Goal: Transaction & Acquisition: Purchase product/service

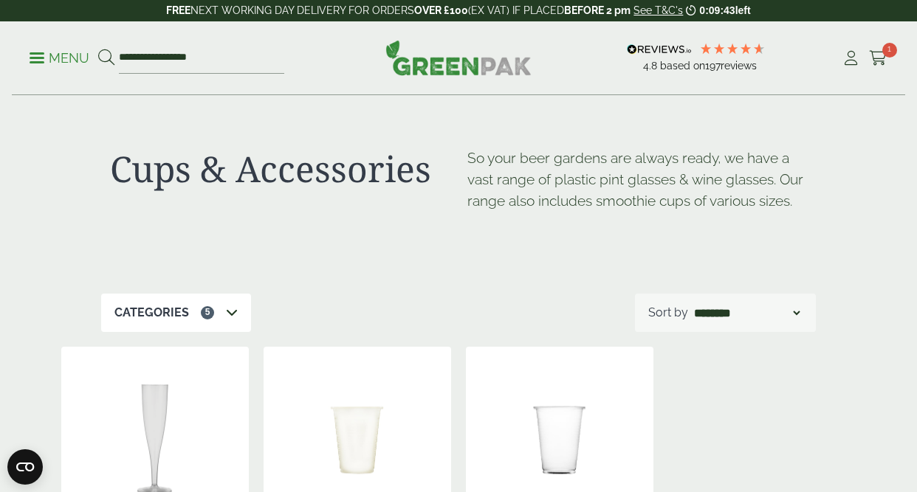
scroll to position [171, 0]
click at [48, 61] on p "Menu" at bounding box center [60, 58] width 60 height 18
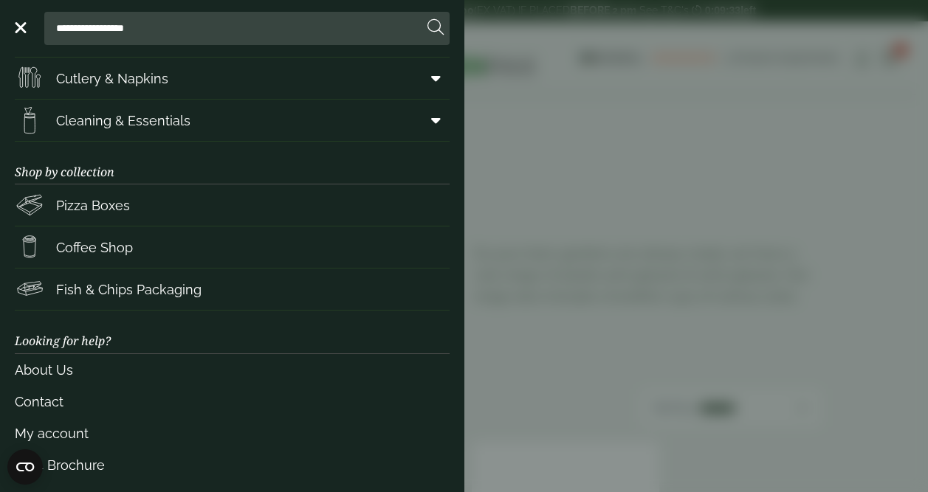
scroll to position [207, 0]
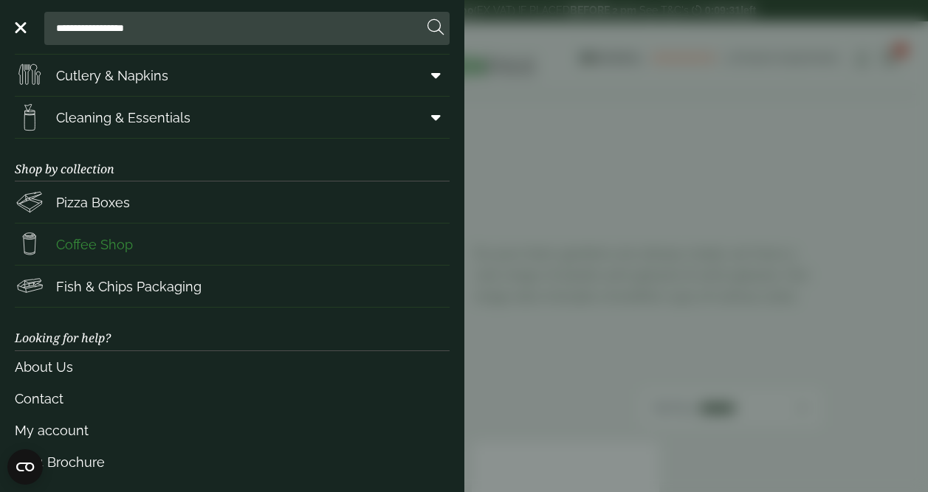
click at [116, 243] on span "Coffee Shop" at bounding box center [94, 245] width 77 height 20
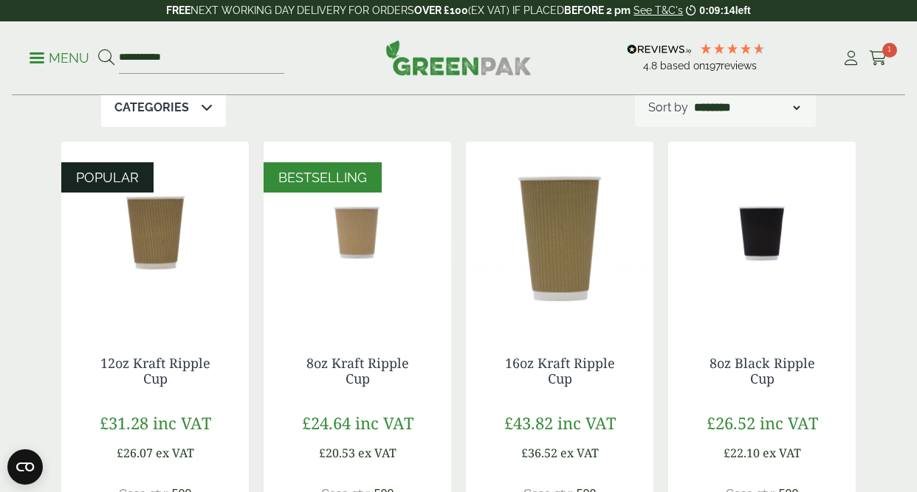
scroll to position [182, 0]
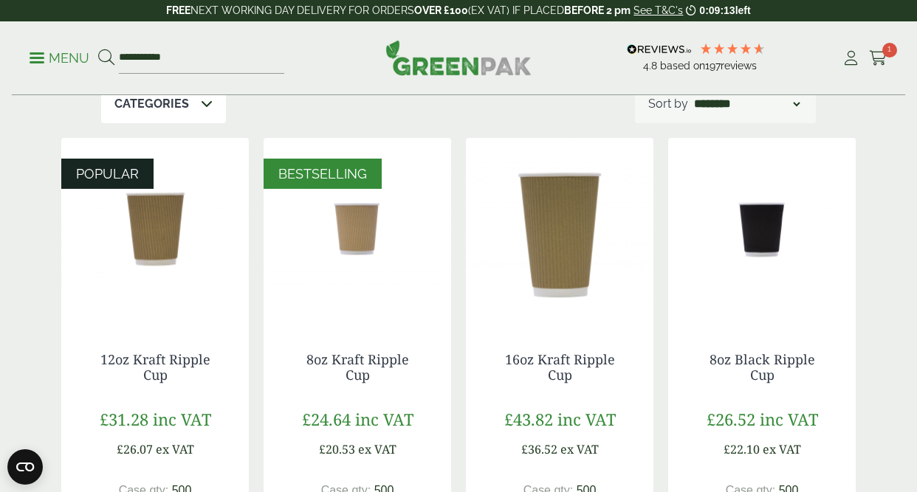
drag, startPoint x: 0, startPoint y: 0, endPoint x: 910, endPoint y: 63, distance: 912.6
click at [580, 240] on img at bounding box center [560, 230] width 188 height 185
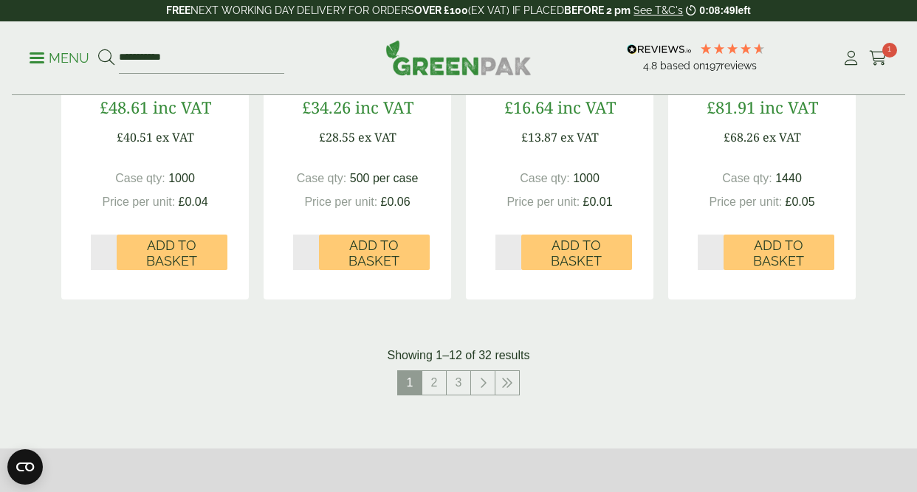
scroll to position [1465, 0]
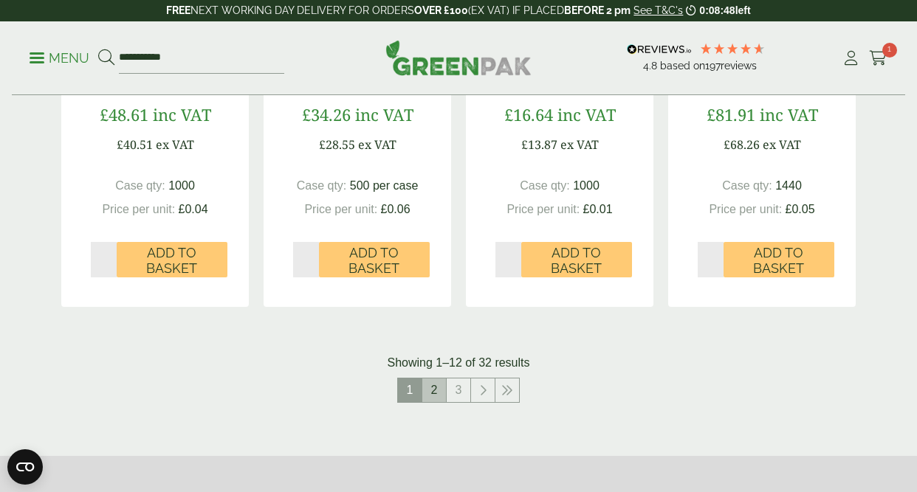
click at [430, 392] on link "2" at bounding box center [434, 391] width 24 height 24
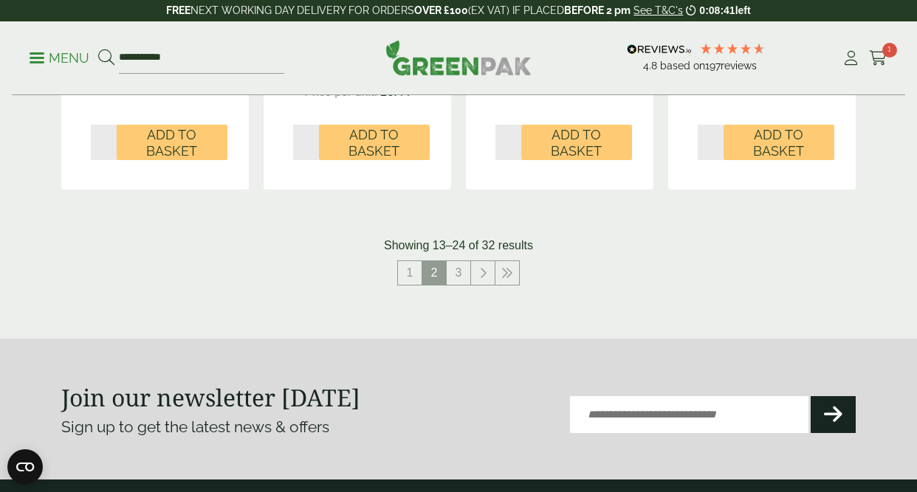
scroll to position [1611, 0]
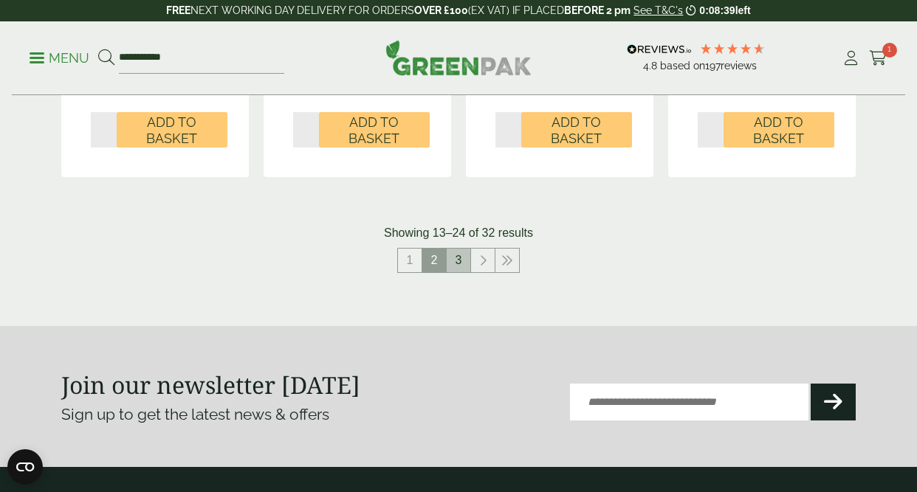
click at [455, 249] on link "3" at bounding box center [459, 261] width 24 height 24
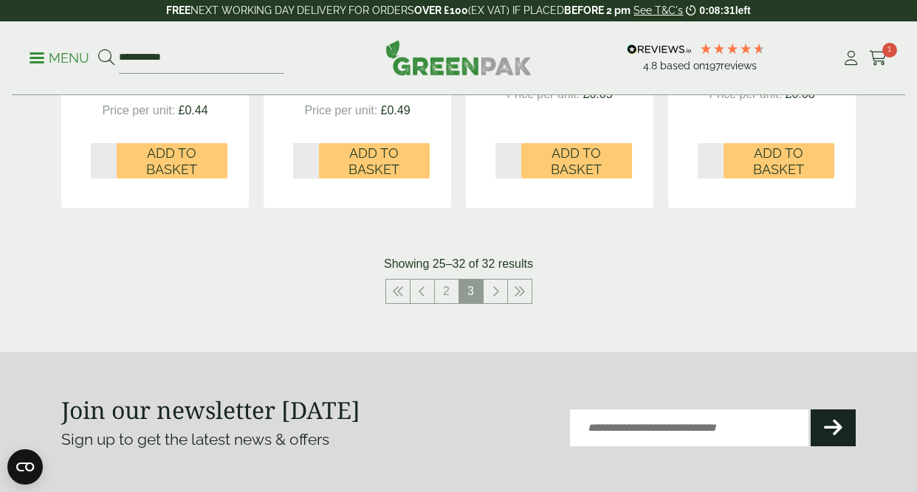
scroll to position [1082, 0]
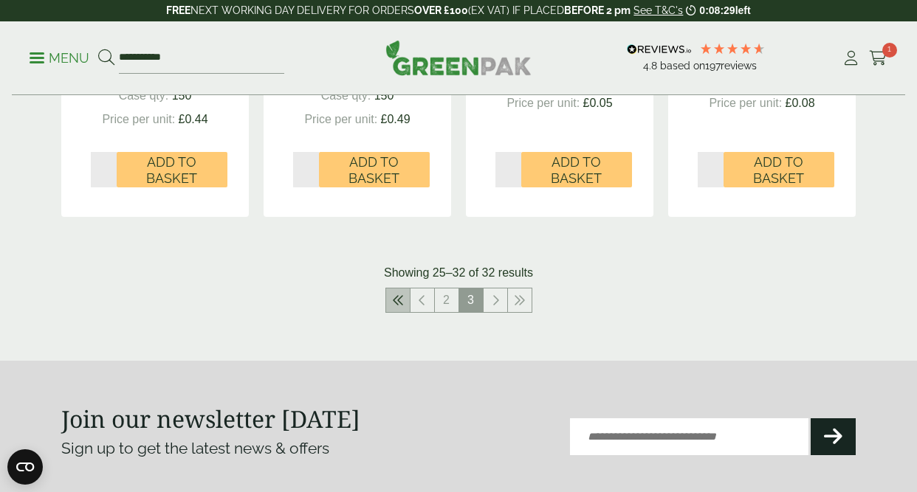
click at [391, 289] on link at bounding box center [398, 301] width 24 height 24
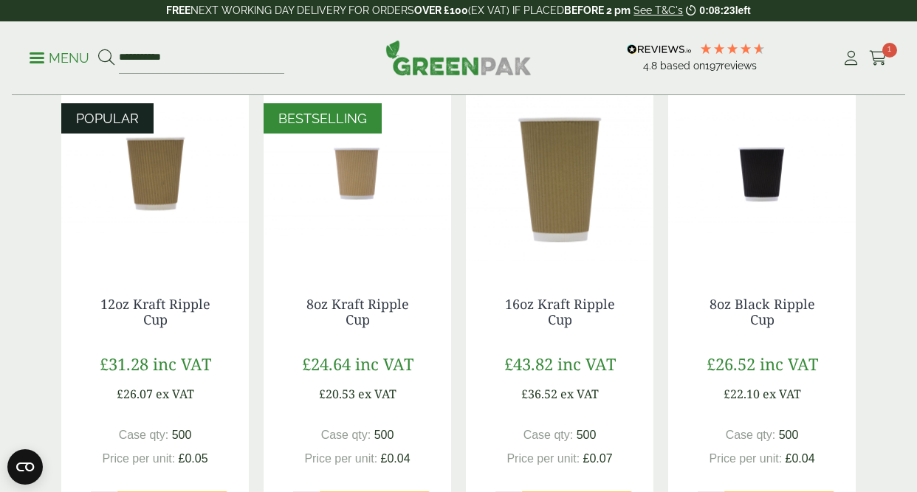
scroll to position [240, 0]
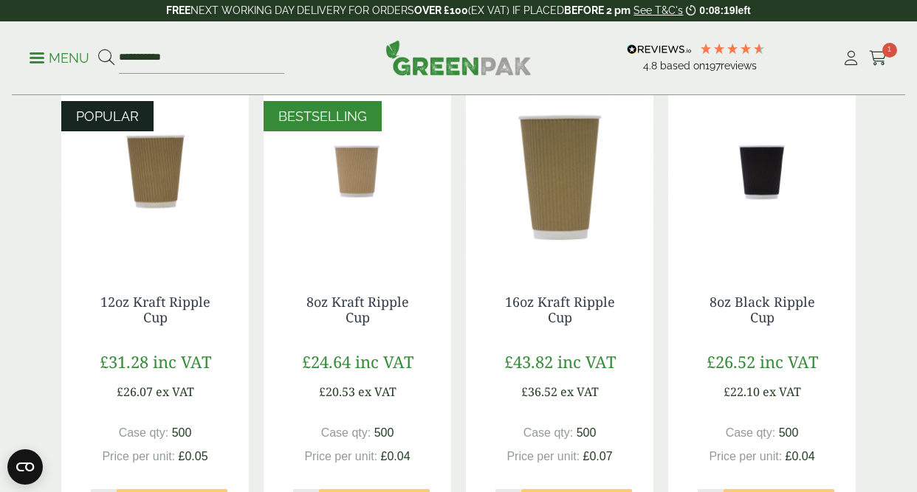
click at [151, 184] on img at bounding box center [155, 172] width 188 height 185
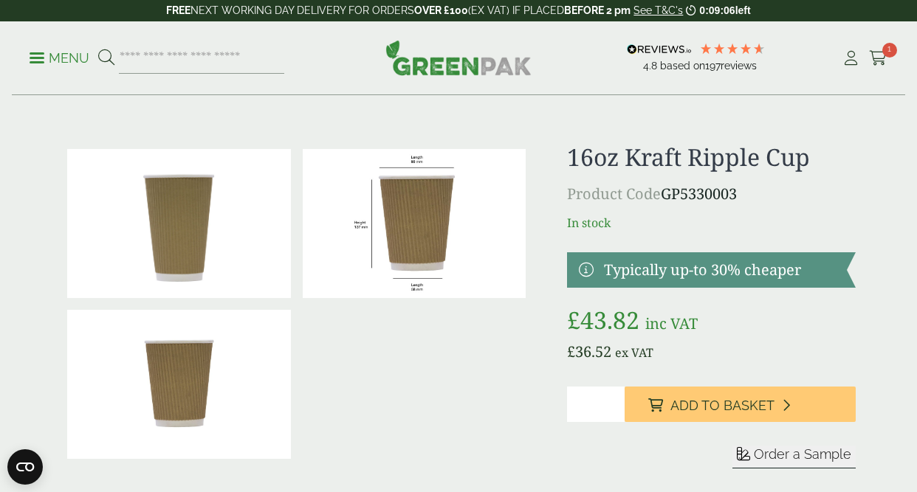
click at [916, 49] on div "Menu 4.8 Based on 197" at bounding box center [458, 58] width 917 height 74
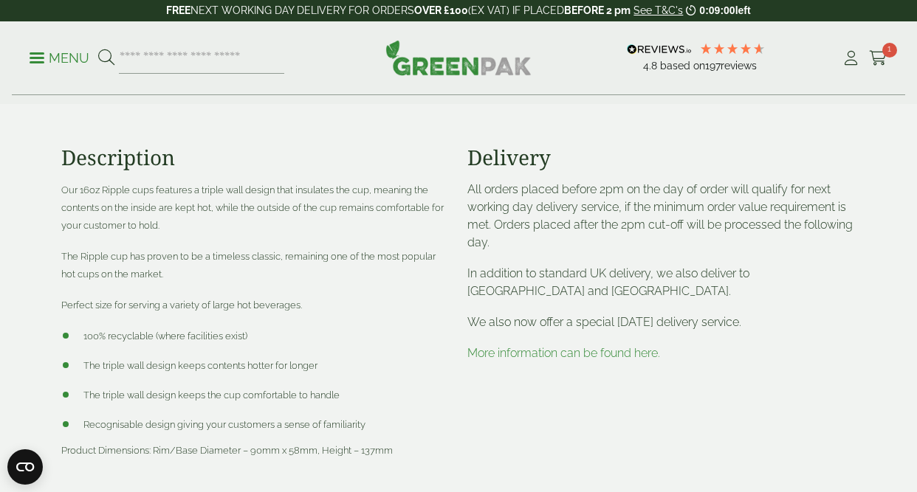
scroll to position [427, 0]
